Goal: Navigation & Orientation: Find specific page/section

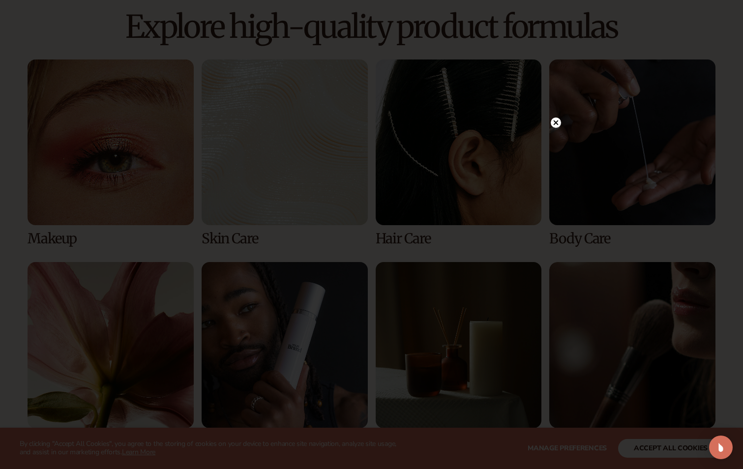
scroll to position [688, 0]
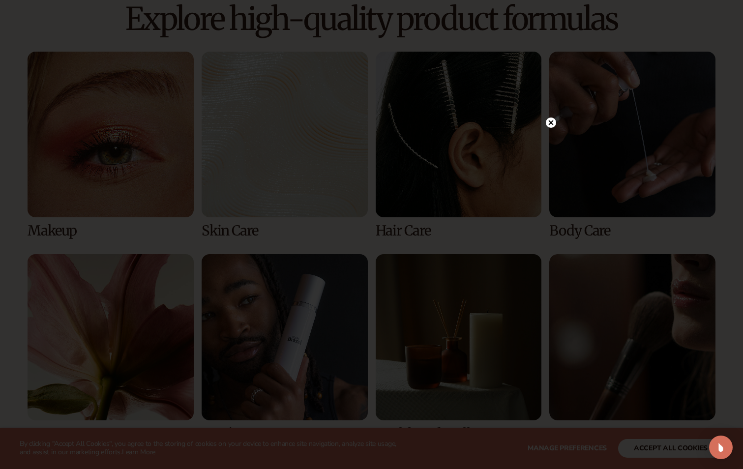
click at [547, 124] on circle at bounding box center [551, 122] width 10 height 10
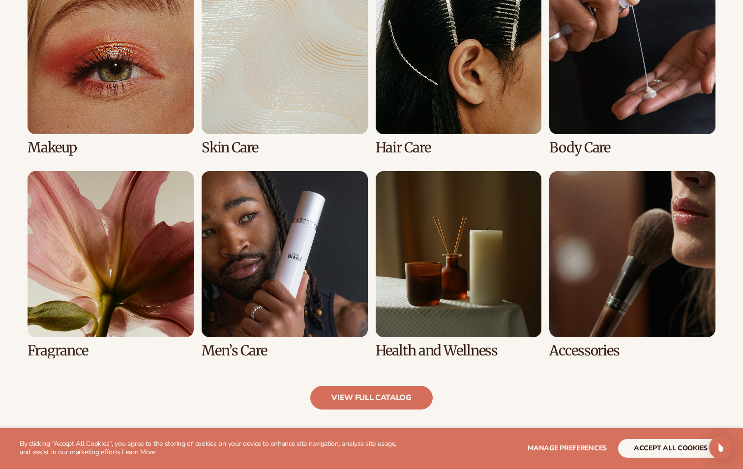
scroll to position [787, 0]
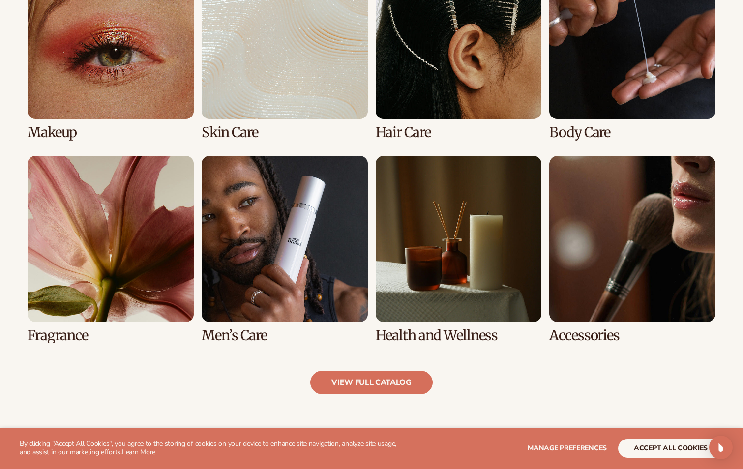
click at [453, 329] on link "7 / 8" at bounding box center [459, 249] width 166 height 187
click at [441, 332] on link "7 / 8" at bounding box center [459, 249] width 166 height 187
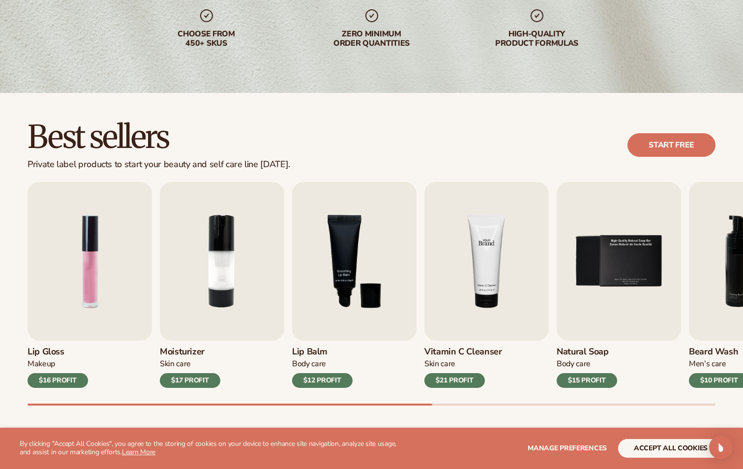
scroll to position [246, 0]
